Goal: Transaction & Acquisition: Obtain resource

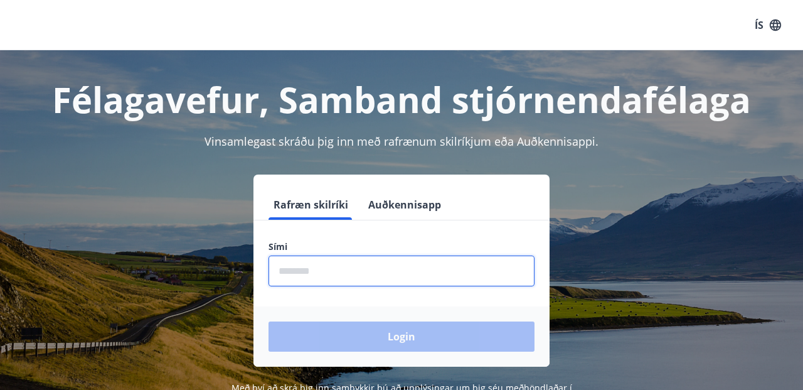
click at [414, 274] on input "phone" at bounding box center [402, 270] width 266 height 31
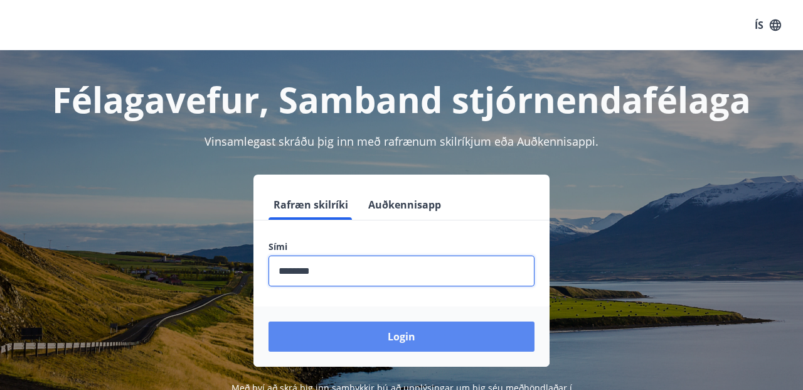
type input "********"
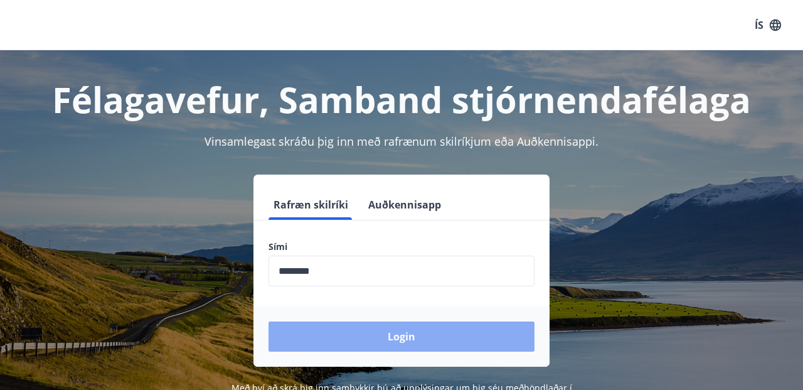
click at [394, 336] on button "Login" at bounding box center [402, 336] width 266 height 30
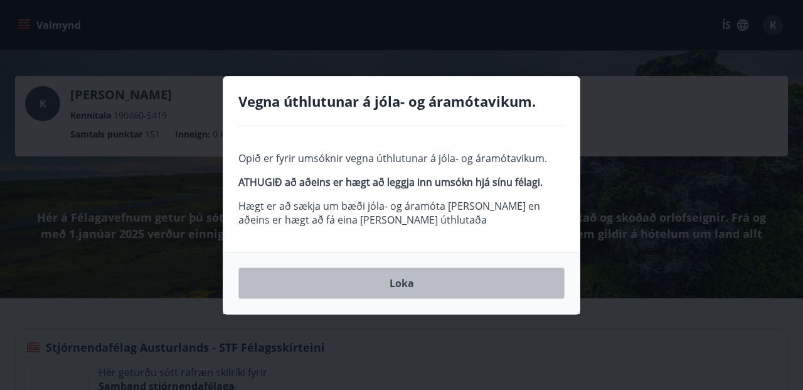
click at [406, 292] on button "Loka" at bounding box center [402, 282] width 326 height 31
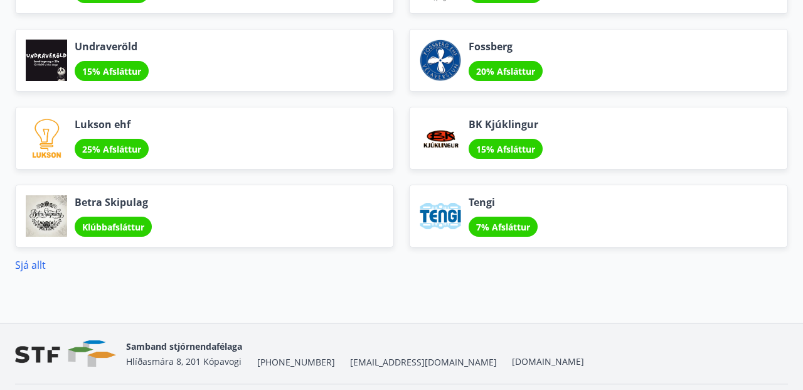
scroll to position [2159, 0]
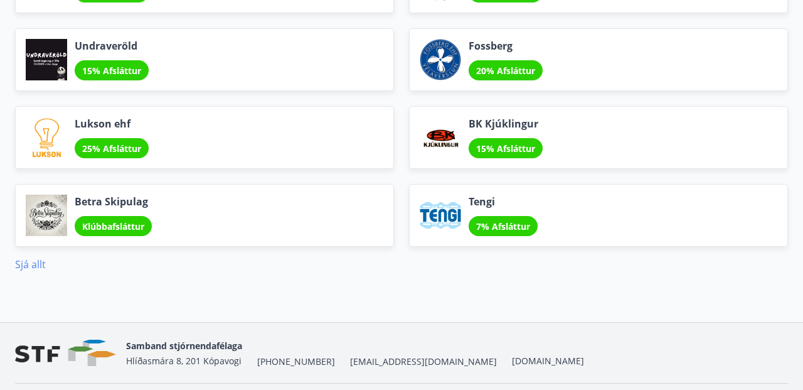
click at [30, 263] on link "Sjá allt" at bounding box center [30, 264] width 31 height 14
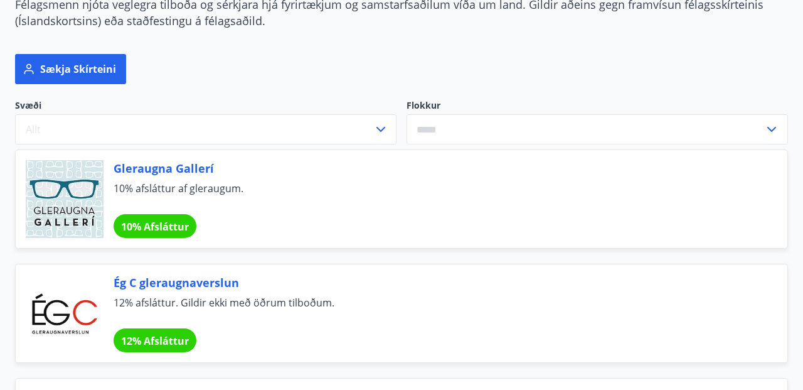
scroll to position [70, 0]
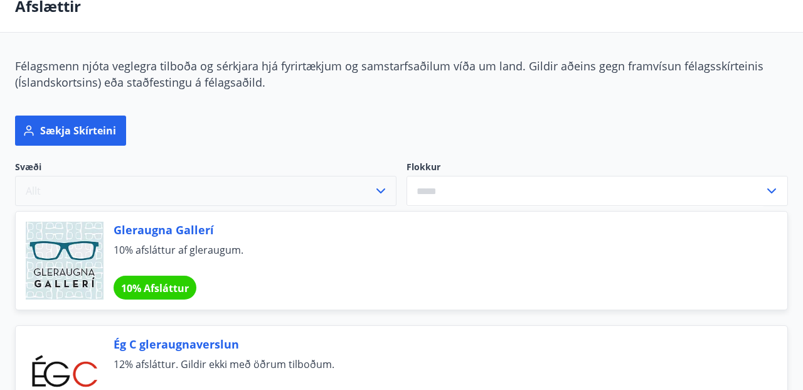
click at [382, 188] on icon "button" at bounding box center [380, 190] width 15 height 15
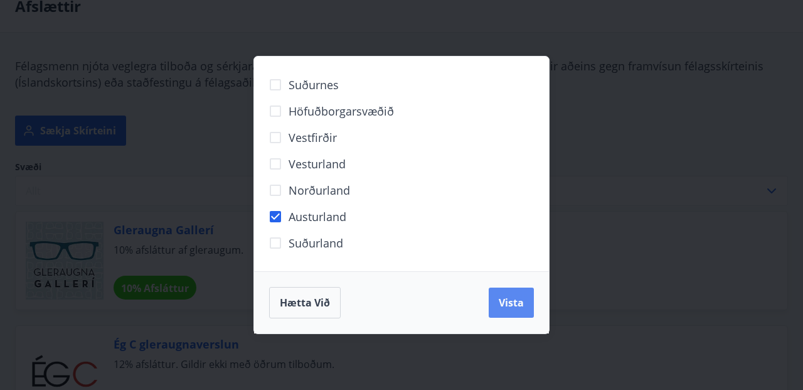
click at [507, 303] on span "Vista" at bounding box center [511, 303] width 25 height 14
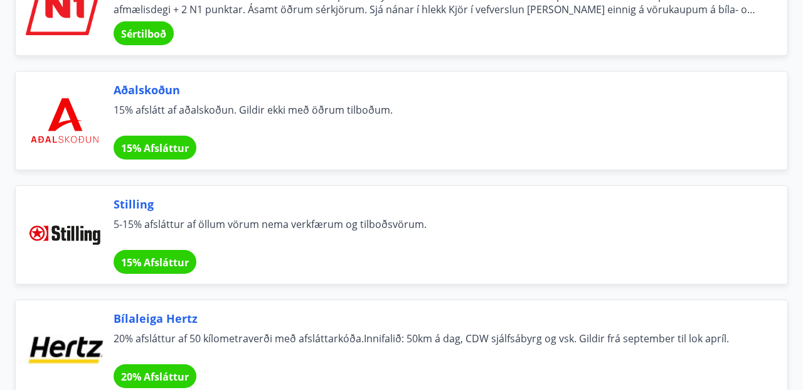
scroll to position [748, 0]
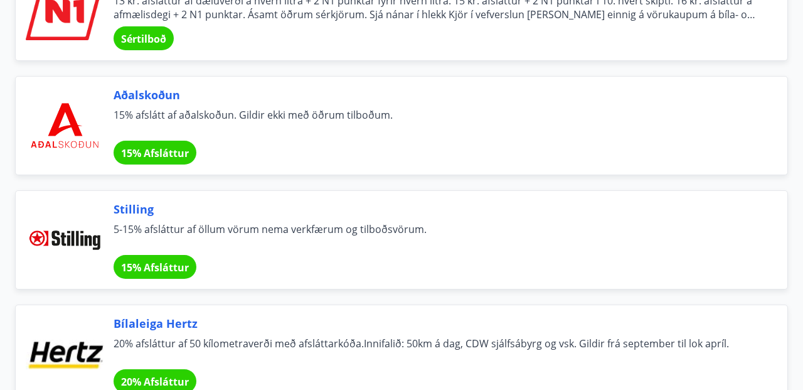
click at [158, 147] on span "15% Afsláttur" at bounding box center [155, 153] width 68 height 14
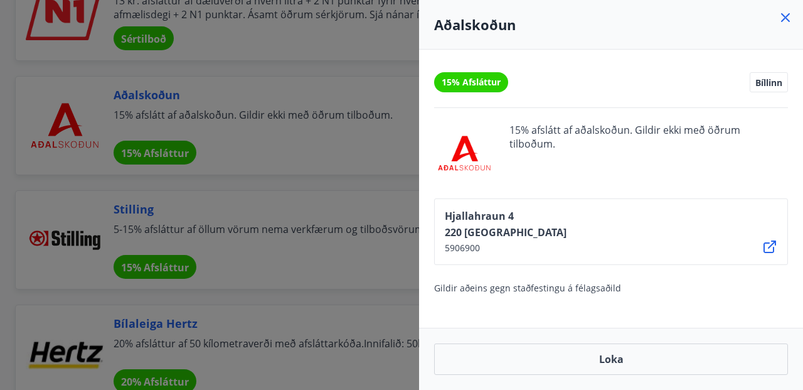
click at [770, 244] on icon at bounding box center [770, 246] width 15 height 15
